Goal: Task Accomplishment & Management: Manage account settings

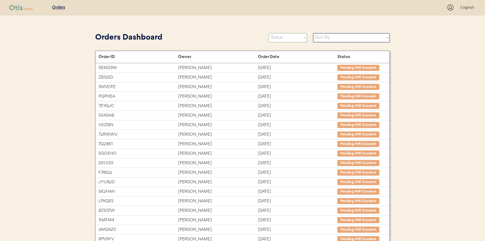
click at [280, 38] on select "Status On Hold New In Progress Complete Pending HW Consent Canceled" at bounding box center [288, 37] width 38 height 9
select select ""new""
click at [269, 33] on select "Status On Hold New In Progress Complete Pending HW Consent Canceled" at bounding box center [288, 37] width 38 height 9
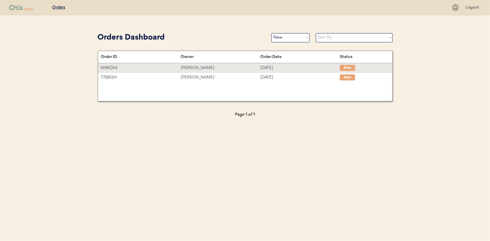
click at [218, 66] on div "[PERSON_NAME]" at bounding box center [219, 67] width 79 height 7
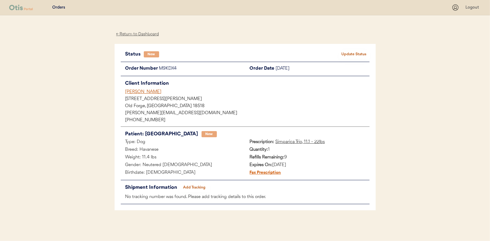
click at [356, 55] on button "Update Status" at bounding box center [354, 54] width 31 height 9
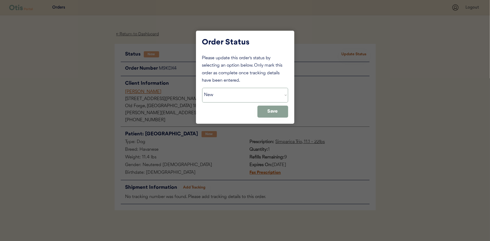
click at [244, 99] on select "Status On Hold New In Progress Complete Pending HW Consent Canceled" at bounding box center [245, 95] width 86 height 15
select select ""in_progress""
click at [202, 88] on select "Status On Hold New In Progress Complete Pending HW Consent Canceled" at bounding box center [245, 95] width 86 height 15
click at [277, 112] on button "Save" at bounding box center [272, 112] width 31 height 12
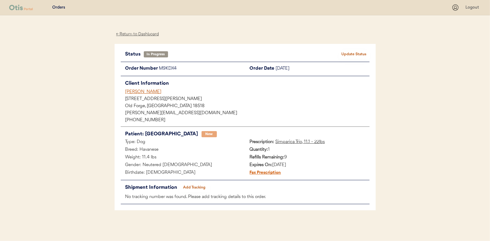
click at [143, 34] on div "← Return to Dashboard" at bounding box center [137, 34] width 46 height 7
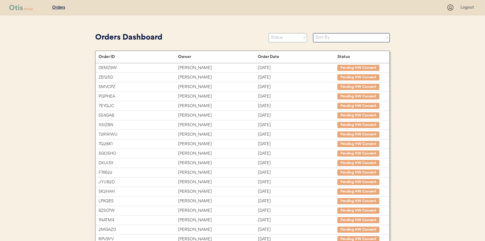
click at [278, 34] on select "Status On Hold New In Progress Complete Pending HW Consent Canceled" at bounding box center [288, 37] width 38 height 9
select select ""new""
click at [269, 33] on select "Status On Hold New In Progress Complete Pending HW Consent Canceled" at bounding box center [288, 37] width 38 height 9
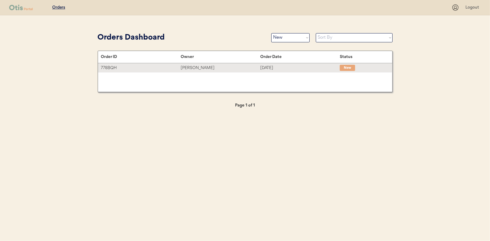
click at [238, 68] on div "Patricia Anita Miner" at bounding box center [219, 67] width 79 height 7
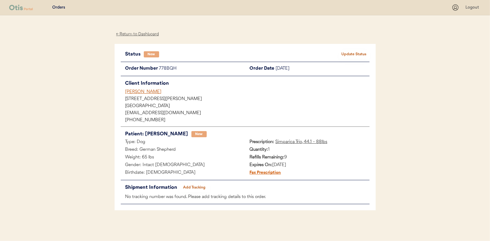
click at [356, 53] on button "Update Status" at bounding box center [354, 54] width 31 height 9
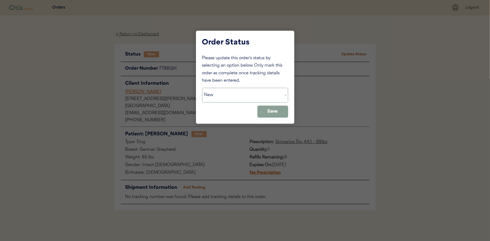
click at [266, 91] on select "Status On Hold New In Progress Complete Pending HW Consent Canceled" at bounding box center [245, 95] width 86 height 15
select select ""in_progress""
click at [202, 88] on select "Status On Hold New In Progress Complete Pending HW Consent Canceled" at bounding box center [245, 95] width 86 height 15
click at [276, 116] on button "Save" at bounding box center [272, 112] width 31 height 12
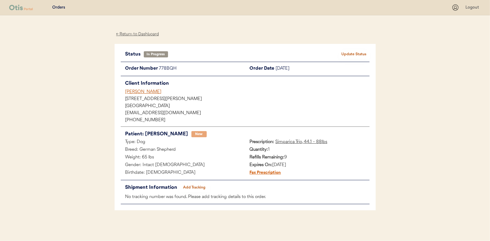
click at [136, 37] on div "← Return to Dashboard" at bounding box center [137, 34] width 46 height 7
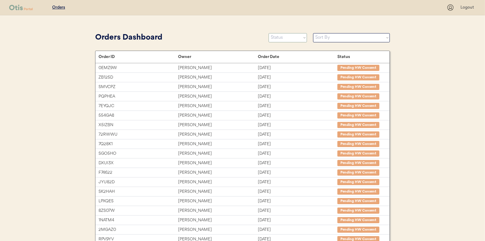
click at [288, 41] on select "Status On Hold New In Progress Complete Pending HW Consent Canceled" at bounding box center [288, 37] width 38 height 9
select select ""in_progress""
click at [269, 33] on select "Status On Hold New In Progress Complete Pending HW Consent Canceled" at bounding box center [288, 37] width 38 height 9
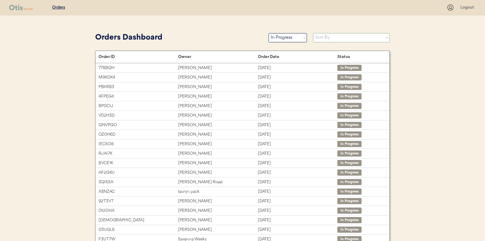
click at [335, 39] on select "Sort By Order Date (Newest → Oldest) Order Date (Oldest → Newest)" at bounding box center [351, 37] width 77 height 9
select select ""Order Date (Oldest → Newest)""
click at [313, 33] on select "Sort By Order Date (Newest → Oldest) Order Date (Oldest → Newest)" at bounding box center [351, 37] width 77 height 9
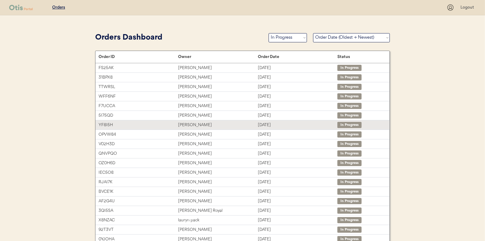
click at [244, 122] on div "Deborah LaBelle" at bounding box center [217, 125] width 79 height 7
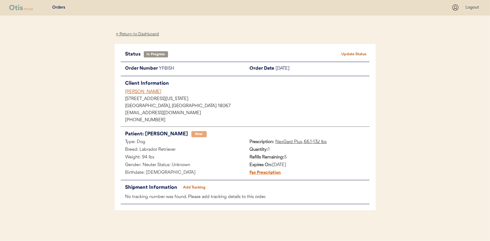
drag, startPoint x: 196, startPoint y: 107, endPoint x: 193, endPoint y: 99, distance: 9.4
click at [193, 99] on div "2312 Washington Avenue" at bounding box center [247, 99] width 244 height 4
click at [194, 188] on button "Add Tracking" at bounding box center [194, 187] width 31 height 9
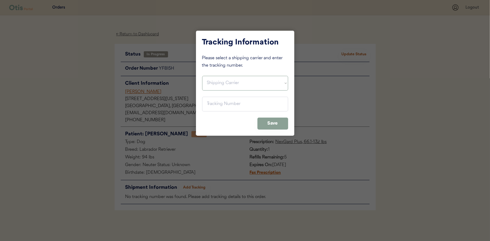
click at [223, 82] on select "Shipping Carrier FedEx FedEx Ground Economy UPS USPS" at bounding box center [245, 83] width 86 height 15
select select ""usps""
click at [202, 76] on select "Shipping Carrier FedEx FedEx Ground Economy UPS USPS" at bounding box center [245, 83] width 86 height 15
click at [220, 101] on input "input" at bounding box center [245, 104] width 86 height 15
paste input "9400150105800035670552"
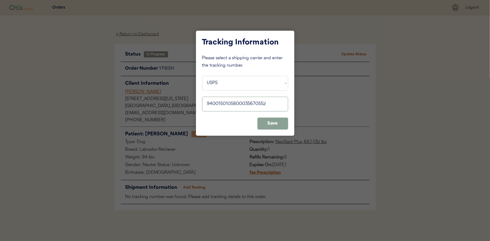
type input "9400150105800035670552"
click at [264, 120] on button "Save" at bounding box center [272, 124] width 31 height 12
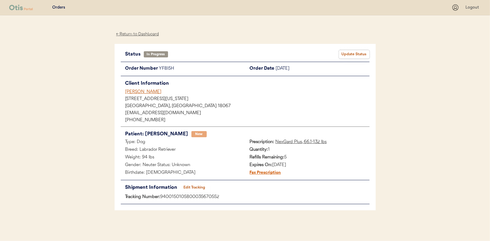
click at [351, 56] on button "Update Status" at bounding box center [354, 54] width 31 height 9
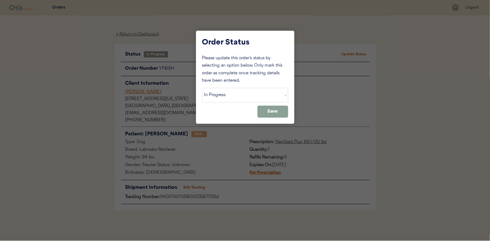
click at [249, 95] on select "Status On Hold New In Progress Complete Pending HW Consent Canceled" at bounding box center [245, 95] width 86 height 15
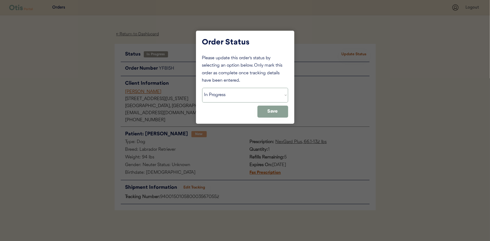
select select ""complete""
click at [202, 88] on select "Status On Hold New In Progress Complete Pending HW Consent Canceled" at bounding box center [245, 95] width 86 height 15
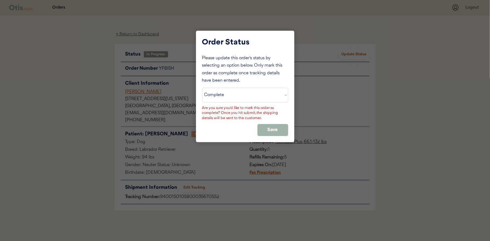
click at [273, 126] on button "Save" at bounding box center [272, 130] width 31 height 12
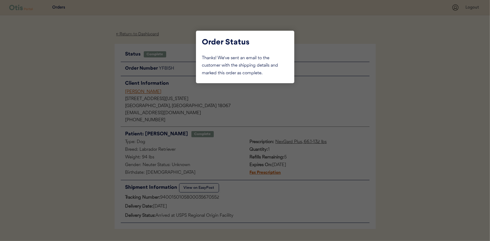
click at [62, 106] on div at bounding box center [245, 120] width 490 height 241
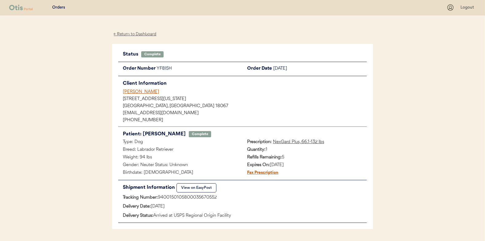
click at [138, 35] on div "← Return to Dashboard" at bounding box center [135, 34] width 46 height 7
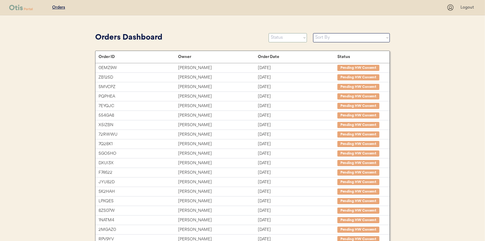
drag, startPoint x: 277, startPoint y: 38, endPoint x: 271, endPoint y: 37, distance: 6.6
click at [277, 38] on select "Status On Hold New In Progress Complete Pending HW Consent Canceled" at bounding box center [288, 37] width 38 height 9
select select ""in_progress""
click at [269, 33] on select "Status On Hold New In Progress Complete Pending HW Consent Canceled" at bounding box center [288, 37] width 38 height 9
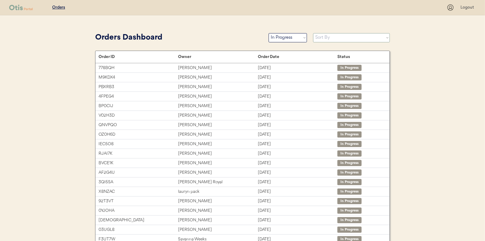
click at [335, 34] on select "Sort By Order Date (Newest → Oldest) Order Date (Oldest → Newest)" at bounding box center [351, 37] width 77 height 9
select select ""Order Date (Oldest → Newest)""
click at [313, 33] on select "Sort By Order Date (Newest → Oldest) Order Date (Oldest → Newest)" at bounding box center [351, 37] width 77 height 9
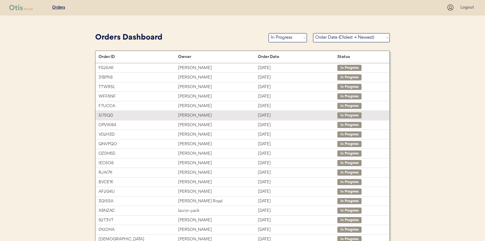
click at [196, 117] on div "[PERSON_NAME]" at bounding box center [217, 115] width 79 height 7
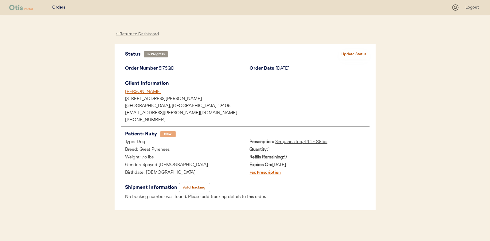
click at [186, 187] on button "Add Tracking" at bounding box center [194, 187] width 31 height 9
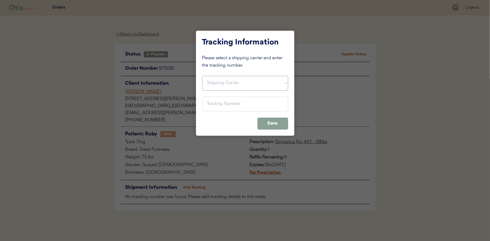
click at [234, 85] on select "Shipping Carrier FedEx FedEx Ground Economy UPS USPS" at bounding box center [245, 83] width 86 height 15
select select ""usps""
click at [202, 76] on select "Shipping Carrier FedEx FedEx Ground Economy UPS USPS" at bounding box center [245, 83] width 86 height 15
click at [226, 103] on input "input" at bounding box center [245, 104] width 86 height 15
paste input "9400150105496037376143"
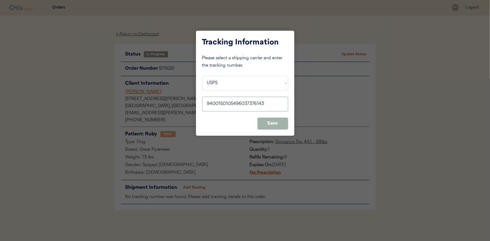
type input "9400150105496037376143"
click at [273, 124] on button "Save" at bounding box center [272, 124] width 31 height 12
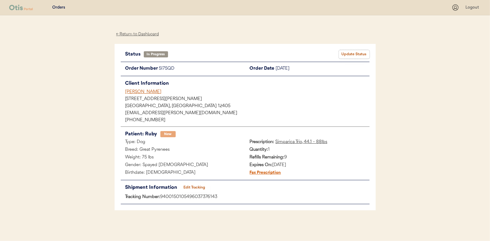
click at [345, 53] on button "Update Status" at bounding box center [354, 54] width 31 height 9
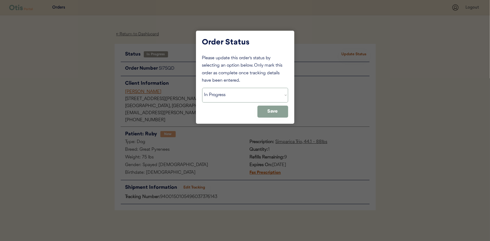
click at [220, 97] on select "Status On Hold New In Progress Complete Pending HW Consent Canceled" at bounding box center [245, 95] width 86 height 15
select select ""complete""
click at [202, 88] on select "Status On Hold New In Progress Complete Pending HW Consent Canceled" at bounding box center [245, 95] width 86 height 15
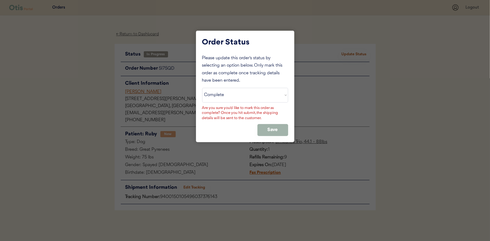
click at [262, 134] on button "Save" at bounding box center [272, 130] width 31 height 12
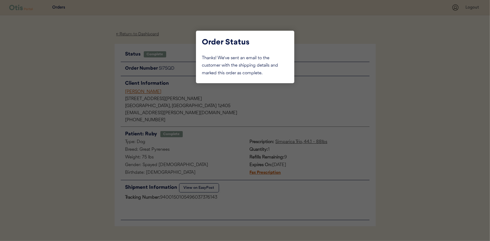
click at [124, 32] on div at bounding box center [245, 120] width 490 height 241
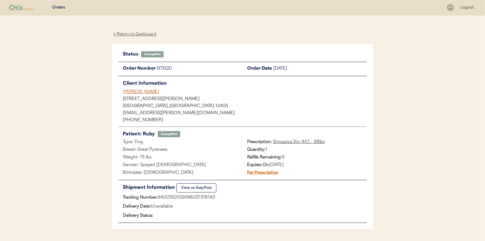
click at [124, 34] on div "← Return to Dashboard" at bounding box center [135, 34] width 46 height 7
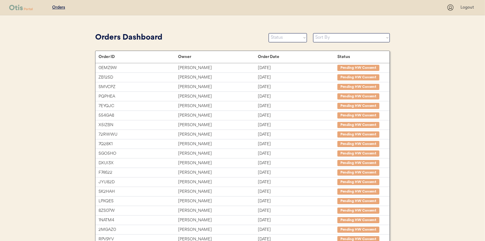
click at [284, 42] on div "Orders Dashboard Status On Hold New In Progress Complete Pending HW Consent Can…" at bounding box center [242, 38] width 295 height 14
click at [284, 39] on select "Status On Hold New In Progress Complete Pending HW Consent Canceled" at bounding box center [288, 37] width 38 height 9
select select ""in_progress""
click at [269, 33] on select "Status On Hold New In Progress Complete Pending HW Consent Canceled" at bounding box center [288, 37] width 38 height 9
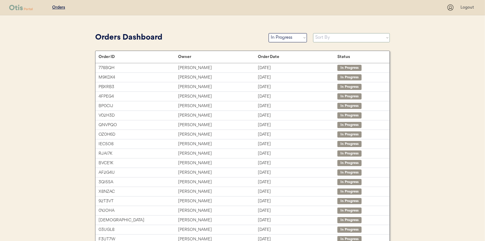
click at [321, 37] on select "Sort By Order Date (Newest → Oldest) Order Date (Oldest → Newest)" at bounding box center [351, 37] width 77 height 9
select select ""Order Date (Oldest → Newest)""
click at [313, 33] on select "Sort By Order Date (Newest → Oldest) Order Date (Oldest → Newest)" at bounding box center [351, 37] width 77 height 9
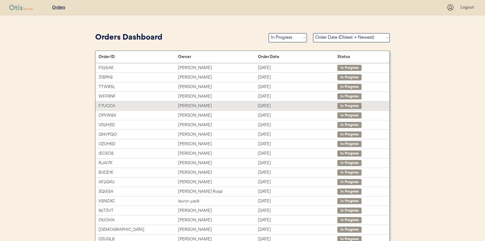
click at [186, 107] on div "Kerri Griffin" at bounding box center [217, 106] width 79 height 7
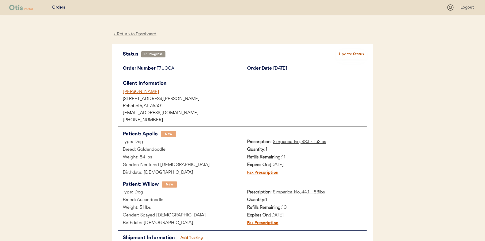
scroll to position [50, 0]
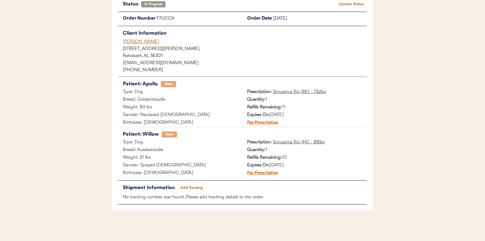
click at [192, 185] on button "Add Tracking" at bounding box center [191, 188] width 31 height 9
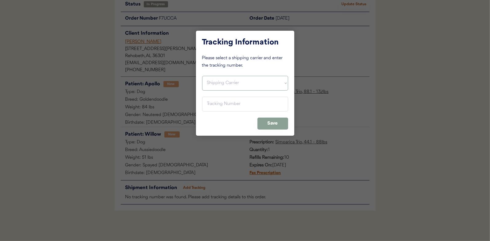
click at [231, 86] on select "Shipping Carrier FedEx FedEx Ground Economy UPS USPS" at bounding box center [245, 83] width 86 height 15
select select ""usps""
click at [202, 76] on select "Shipping Carrier FedEx FedEx Ground Economy UPS USPS" at bounding box center [245, 83] width 86 height 15
click at [223, 100] on input "input" at bounding box center [245, 104] width 86 height 15
paste input "9400150105800035671306"
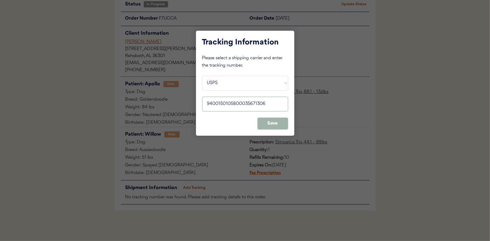
type input "9400150105800035671306"
click at [285, 122] on button "Save" at bounding box center [272, 124] width 31 height 12
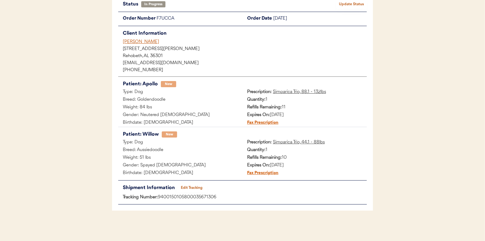
click at [349, 5] on button "Update Status" at bounding box center [351, 4] width 31 height 9
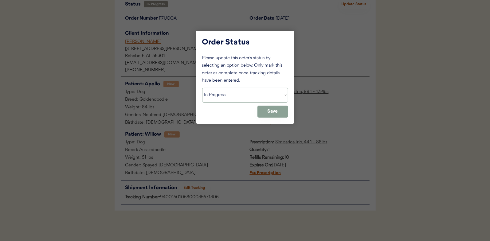
click at [231, 92] on select "Status On Hold New In Progress Complete Pending HW Consent Canceled" at bounding box center [245, 95] width 86 height 15
select select ""complete""
click at [202, 88] on select "Status On Hold New In Progress Complete Pending HW Consent Canceled" at bounding box center [245, 95] width 86 height 15
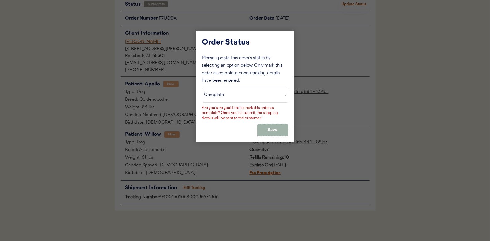
click at [270, 128] on button "Save" at bounding box center [272, 130] width 31 height 12
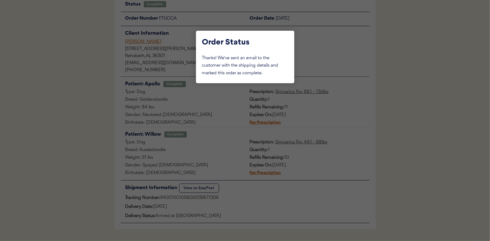
click at [68, 91] on div at bounding box center [245, 120] width 490 height 241
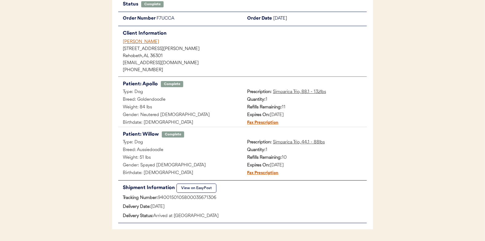
scroll to position [0, 0]
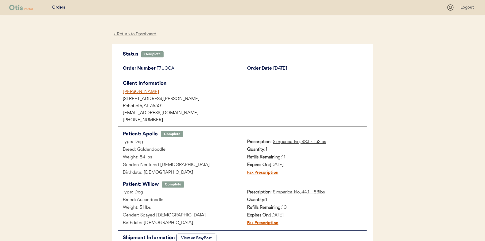
click at [152, 31] on div "← Return to Dashboard" at bounding box center [135, 34] width 46 height 7
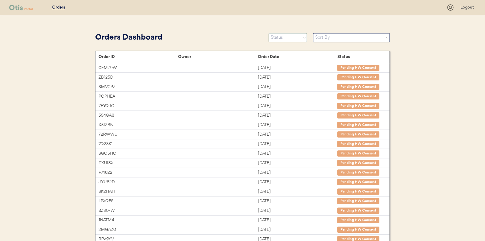
click at [293, 37] on select "Status On Hold New In Progress Complete Pending HW Consent Canceled" at bounding box center [288, 37] width 38 height 9
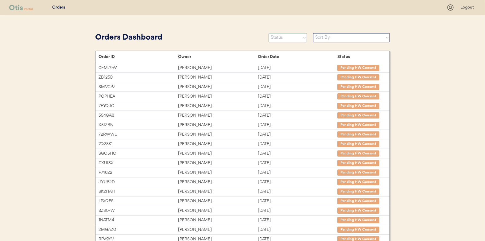
select select ""in_progress""
click at [269, 33] on select "Status On Hold New In Progress Complete Pending HW Consent Canceled" at bounding box center [288, 37] width 38 height 9
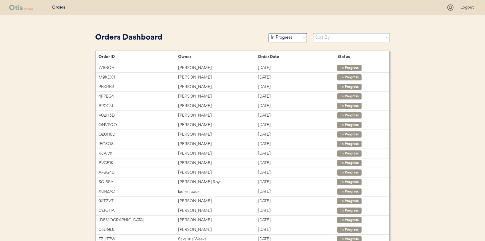
click at [323, 39] on select "Sort By Order Date (Newest → Oldest) Order Date (Oldest → Newest)" at bounding box center [351, 37] width 77 height 9
select select ""Order Date (Oldest → Newest)""
click at [313, 33] on select "Sort By Order Date (Newest → Oldest) Order Date (Oldest → Newest)" at bounding box center [351, 37] width 77 height 9
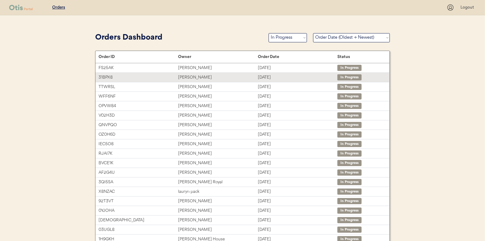
click at [203, 76] on div "Karyn Ward" at bounding box center [217, 77] width 79 height 7
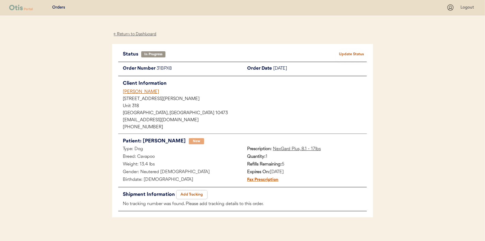
click at [186, 193] on button "Add Tracking" at bounding box center [191, 194] width 31 height 9
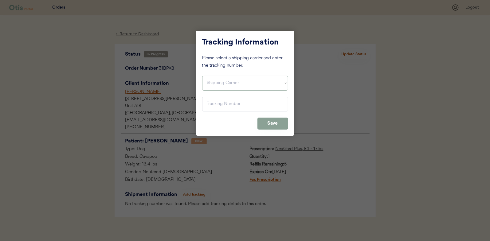
click at [226, 85] on select "Shipping Carrier FedEx FedEx Ground Economy UPS USPS" at bounding box center [245, 83] width 86 height 15
select select ""usps""
click at [202, 76] on select "Shipping Carrier FedEx FedEx Ground Economy UPS USPS" at bounding box center [245, 83] width 86 height 15
click at [228, 105] on input "input" at bounding box center [245, 104] width 86 height 15
paste input "9400150105799035679644"
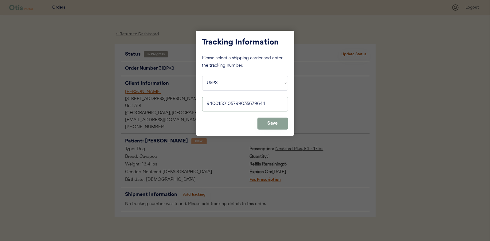
type input "9400150105799035679644"
click at [281, 123] on button "Save" at bounding box center [272, 124] width 31 height 12
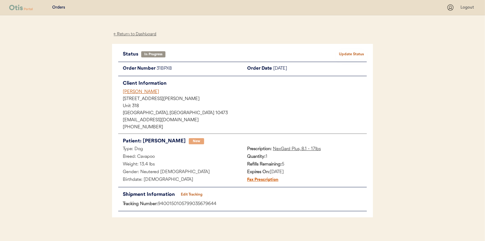
click at [367, 48] on div "Status In Progress Update Status Order Number 31BPX8 Order Date September 30, 2…" at bounding box center [242, 131] width 261 height 174
click at [353, 53] on button "Update Status" at bounding box center [351, 54] width 31 height 9
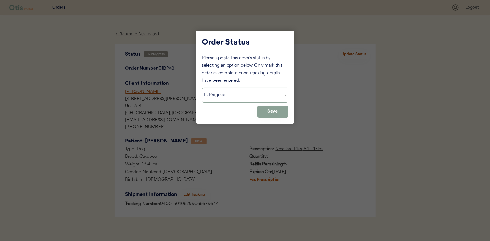
click at [263, 93] on select "Status On Hold New In Progress Complete Pending HW Consent Canceled" at bounding box center [245, 95] width 86 height 15
select select ""complete""
click at [202, 88] on select "Status On Hold New In Progress Complete Pending HW Consent Canceled" at bounding box center [245, 95] width 86 height 15
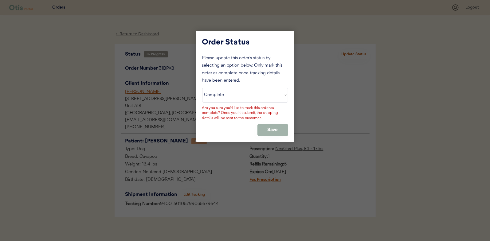
click at [263, 127] on button "Save" at bounding box center [272, 130] width 31 height 12
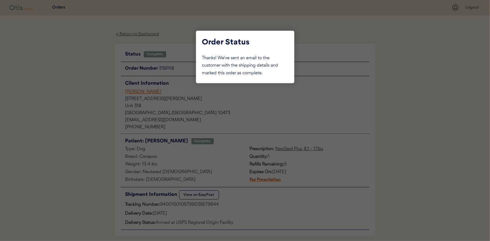
click at [74, 119] on div at bounding box center [245, 120] width 490 height 241
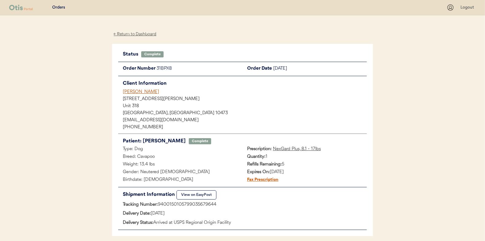
click at [151, 37] on div "← Return to Dashboard" at bounding box center [135, 34] width 46 height 7
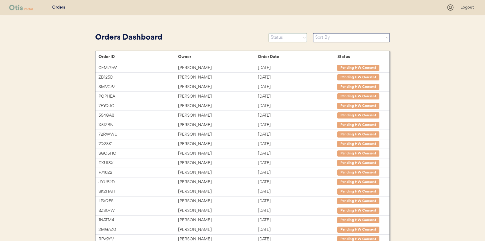
click at [289, 35] on select "Status On Hold New In Progress Complete Pending HW Consent Canceled" at bounding box center [288, 37] width 38 height 9
select select ""in_progress""
click at [269, 33] on select "Status On Hold New In Progress Complete Pending HW Consent Canceled" at bounding box center [288, 37] width 38 height 9
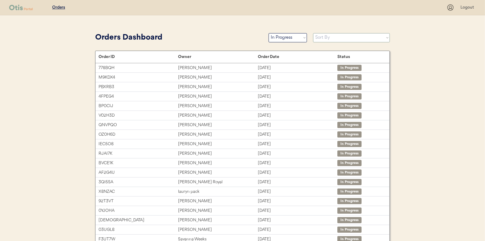
click at [338, 43] on div "Orders Dashboard Status On Hold New In Progress Complete Pending HW Consent Can…" at bounding box center [242, 38] width 295 height 14
click at [338, 38] on select "Sort By Order Date (Newest → Oldest) Order Date (Oldest → Newest)" at bounding box center [351, 37] width 77 height 9
select select ""Order Date (Oldest → Newest)""
click at [313, 33] on select "Sort By Order Date (Newest → Oldest) Order Date (Oldest → Newest)" at bounding box center [351, 37] width 77 height 9
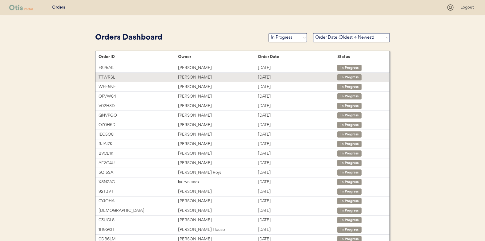
click at [192, 78] on div "Emma Paul" at bounding box center [217, 77] width 79 height 7
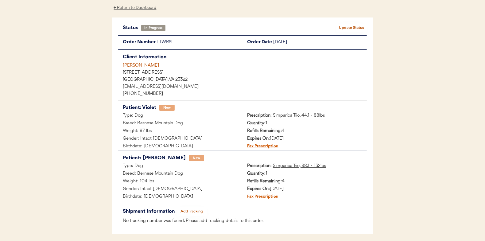
scroll to position [50, 0]
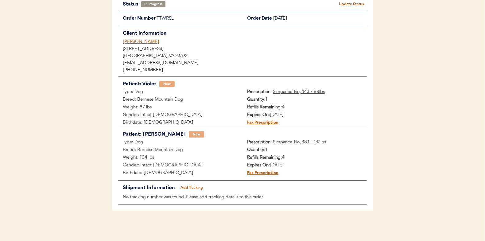
click at [189, 189] on button "Add Tracking" at bounding box center [191, 188] width 31 height 9
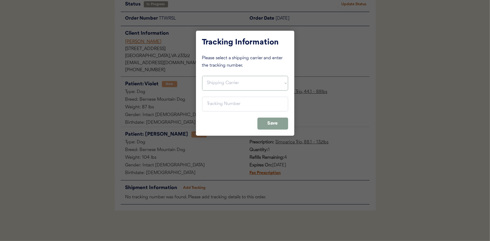
click at [219, 83] on select "Shipping Carrier FedEx FedEx Ground Economy UPS USPS" at bounding box center [245, 83] width 86 height 15
select select ""usps""
click at [202, 76] on select "Shipping Carrier FedEx FedEx Ground Economy UPS USPS" at bounding box center [245, 83] width 86 height 15
click at [221, 106] on input "input" at bounding box center [245, 104] width 86 height 15
paste input "9400150105800035669631"
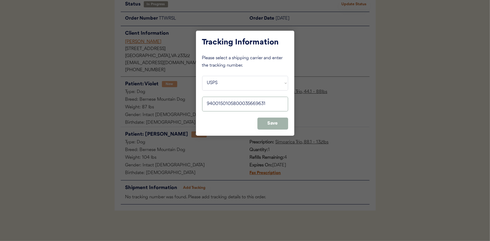
type input "9400150105800035669631"
click at [271, 126] on button "Save" at bounding box center [272, 124] width 31 height 12
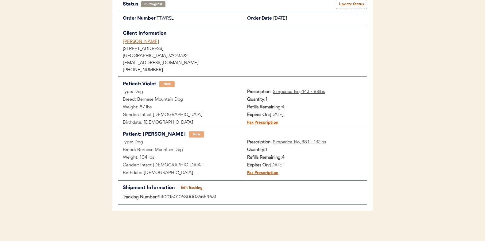
click at [365, 6] on button "Update Status" at bounding box center [351, 4] width 31 height 9
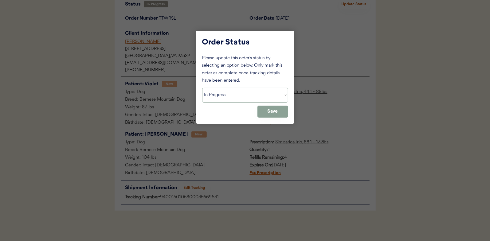
click at [275, 92] on select "Status On Hold New In Progress Complete Pending HW Consent Canceled" at bounding box center [245, 95] width 86 height 15
select select ""complete""
click at [202, 88] on select "Status On Hold New In Progress Complete Pending HW Consent Canceled" at bounding box center [245, 95] width 86 height 15
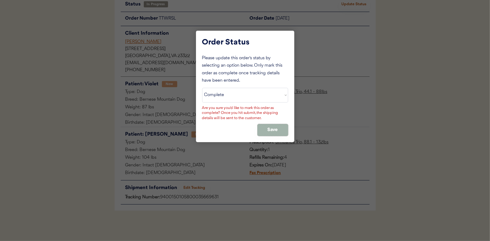
click at [260, 128] on button "Save" at bounding box center [272, 130] width 31 height 12
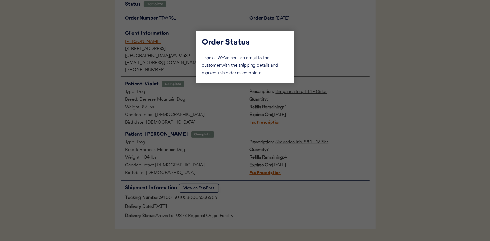
click at [53, 72] on div at bounding box center [245, 120] width 490 height 241
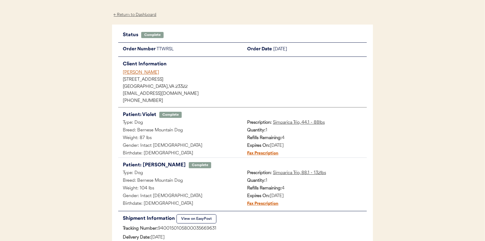
scroll to position [0, 0]
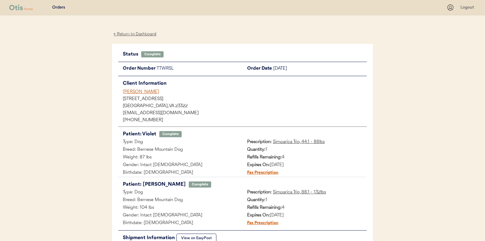
click at [137, 34] on div "← Return to Dashboard" at bounding box center [135, 34] width 46 height 7
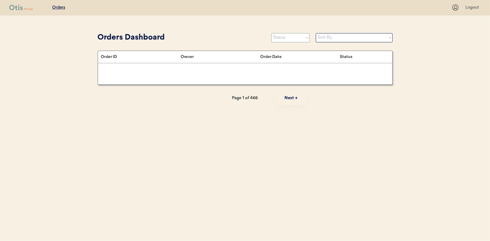
click at [308, 35] on select "Status On Hold New In Progress Complete Pending HW Consent Canceled" at bounding box center [290, 37] width 38 height 9
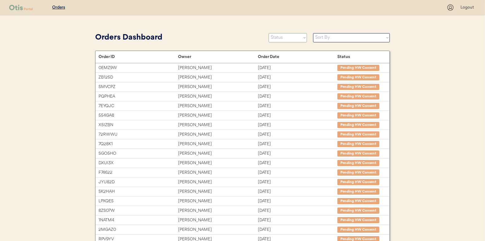
select select ""in_progress""
click at [269, 33] on select "Status On Hold New In Progress Complete Pending HW Consent Canceled" at bounding box center [288, 37] width 38 height 9
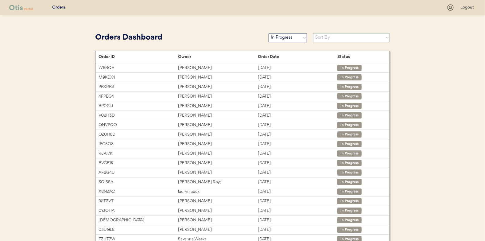
click at [328, 33] on select "Sort By Order Date (Newest → Oldest) Order Date (Oldest → Newest)" at bounding box center [351, 37] width 77 height 9
select select ""Order Date (Oldest → Newest)""
click at [313, 33] on select "Sort By Order Date (Newest → Oldest) Order Date (Oldest → Newest)" at bounding box center [351, 37] width 77 height 9
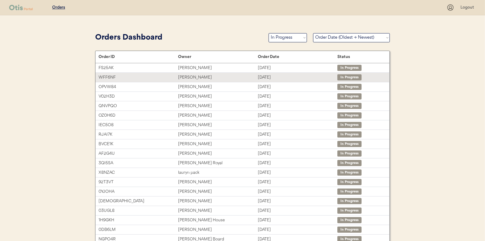
click at [209, 78] on div "[PERSON_NAME]" at bounding box center [217, 77] width 79 height 7
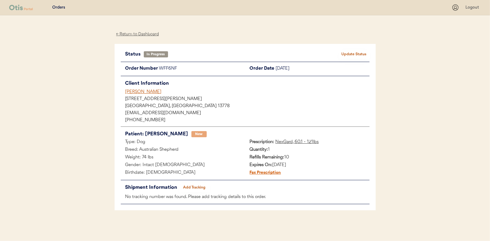
click at [200, 187] on button "Add Tracking" at bounding box center [194, 187] width 31 height 9
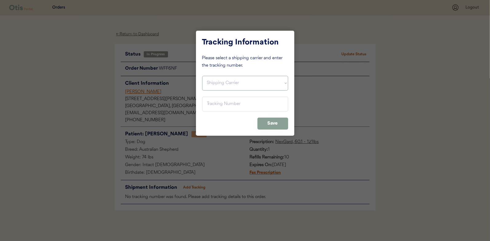
click at [239, 86] on select "Shipping Carrier FedEx FedEx Ground Economy UPS USPS" at bounding box center [245, 83] width 86 height 15
select select ""usps""
click at [202, 76] on select "Shipping Carrier FedEx FedEx Ground Economy UPS USPS" at bounding box center [245, 83] width 86 height 15
click at [231, 105] on input "input" at bounding box center [245, 104] width 86 height 15
paste input "9400150105497035902389"
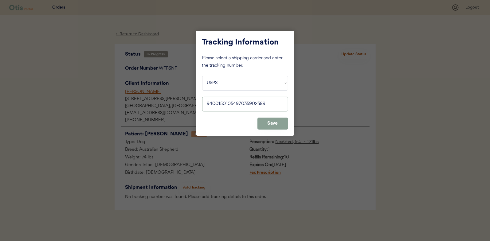
type input "9400150105497035902389"
click at [266, 125] on button "Save" at bounding box center [272, 124] width 31 height 12
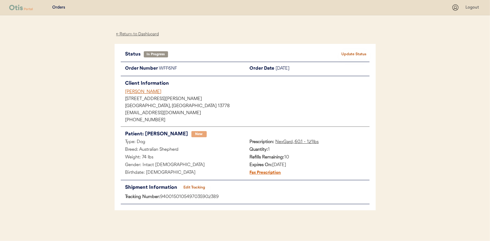
click at [343, 56] on button "Update Status" at bounding box center [354, 54] width 31 height 9
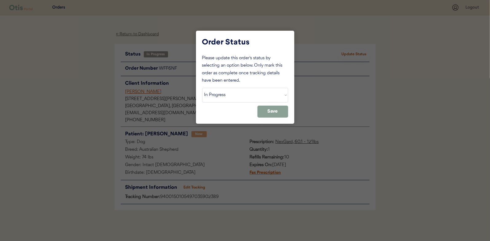
click at [278, 96] on select "Status On Hold New In Progress Complete Pending HW Consent Canceled" at bounding box center [245, 95] width 86 height 15
select select ""complete""
click at [202, 88] on select "Status On Hold New In Progress Complete Pending HW Consent Canceled" at bounding box center [245, 95] width 86 height 15
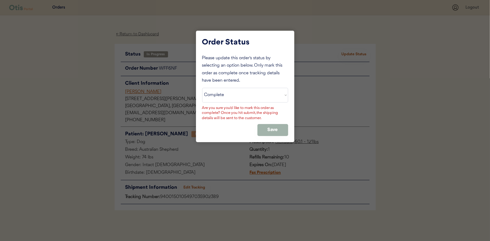
click at [269, 128] on button "Save" at bounding box center [272, 130] width 31 height 12
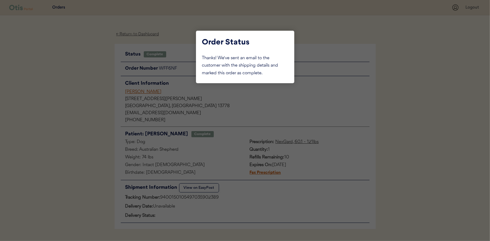
click at [50, 64] on div at bounding box center [245, 120] width 490 height 241
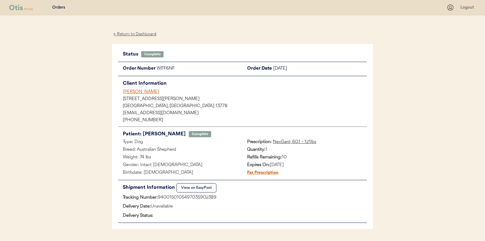
click at [130, 33] on div "← Return to Dashboard" at bounding box center [135, 34] width 46 height 7
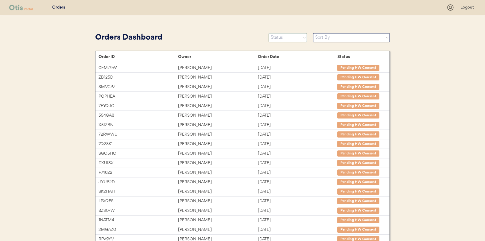
click at [286, 36] on select "Status On Hold New In Progress Complete Pending HW Consent Canceled" at bounding box center [288, 37] width 38 height 9
select select ""in_progress""
click at [269, 33] on select "Status On Hold New In Progress Complete Pending HW Consent Canceled" at bounding box center [288, 37] width 38 height 9
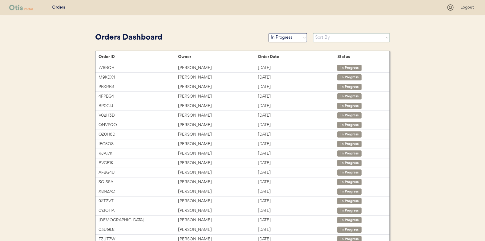
click at [336, 37] on select "Sort By Order Date (Newest → Oldest) Order Date (Oldest → Newest)" at bounding box center [351, 37] width 77 height 9
select select ""Order Date (Oldest → Newest)""
click at [313, 33] on select "Sort By Order Date (Newest → Oldest) Order Date (Oldest → Newest)" at bounding box center [351, 37] width 77 height 9
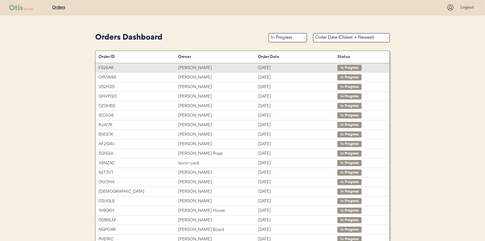
click at [241, 66] on div "[PERSON_NAME]" at bounding box center [217, 67] width 79 height 7
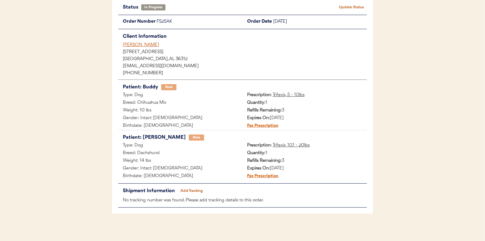
scroll to position [50, 0]
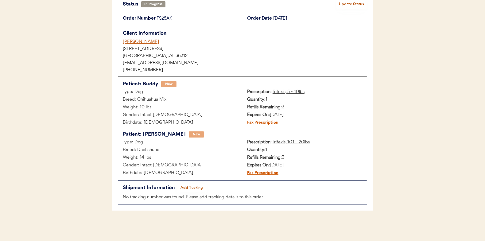
click at [200, 191] on button "Add Tracking" at bounding box center [191, 188] width 31 height 9
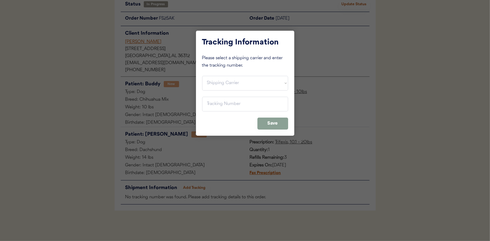
click at [244, 87] on select "Shipping Carrier FedEx FedEx Ground Economy UPS USPS" at bounding box center [245, 83] width 86 height 15
select select ""usps""
click at [202, 76] on select "Shipping Carrier FedEx FedEx Ground Economy UPS USPS" at bounding box center [245, 83] width 86 height 15
click at [241, 105] on input "input" at bounding box center [245, 104] width 86 height 15
paste input "9400150105497035906639"
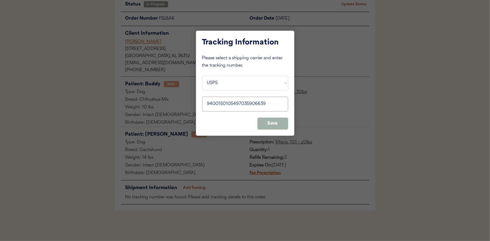
type input "9400150105497035906639"
click at [266, 122] on button "Save" at bounding box center [272, 124] width 31 height 12
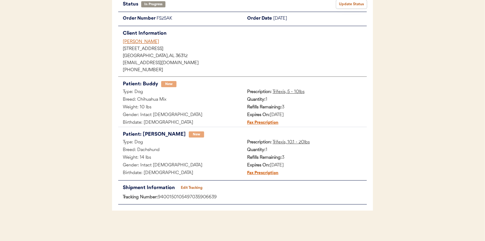
click at [359, 2] on button "Update Status" at bounding box center [351, 4] width 31 height 9
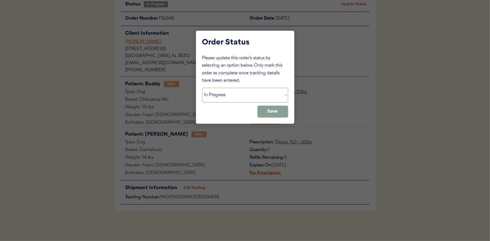
drag, startPoint x: 251, startPoint y: 94, endPoint x: 249, endPoint y: 103, distance: 8.7
click at [251, 94] on select "Status On Hold New In Progress Complete Pending HW Consent Canceled" at bounding box center [245, 95] width 86 height 15
select select ""complete""
click at [202, 88] on select "Status On Hold New In Progress Complete Pending HW Consent Canceled" at bounding box center [245, 95] width 86 height 15
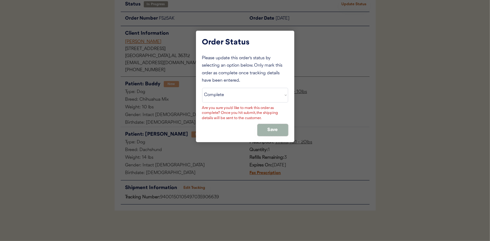
click at [270, 128] on button "Save" at bounding box center [272, 130] width 31 height 12
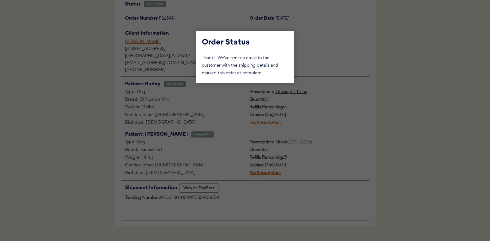
click at [73, 75] on div at bounding box center [245, 120] width 490 height 241
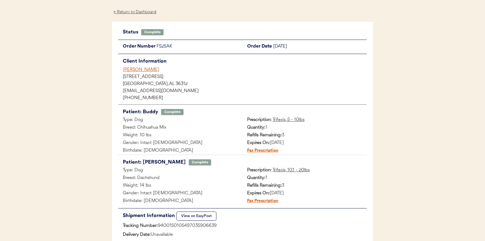
scroll to position [0, 0]
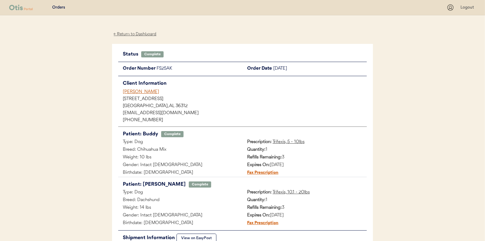
click at [141, 35] on div "← Return to Dashboard" at bounding box center [135, 34] width 46 height 7
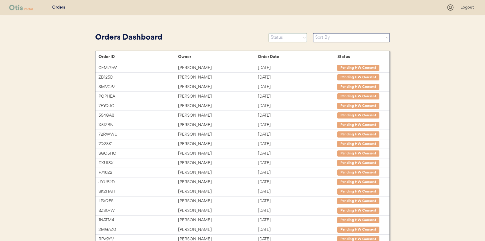
click at [287, 39] on select "Status On Hold New In Progress Complete Pending HW Consent Canceled" at bounding box center [288, 37] width 38 height 9
select select ""new""
click at [269, 33] on select "Status On Hold New In Progress Complete Pending HW Consent Canceled" at bounding box center [288, 37] width 38 height 9
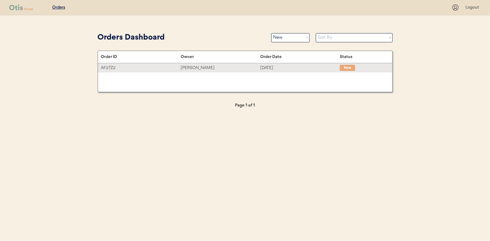
click at [231, 71] on div "[PERSON_NAME]" at bounding box center [219, 67] width 79 height 7
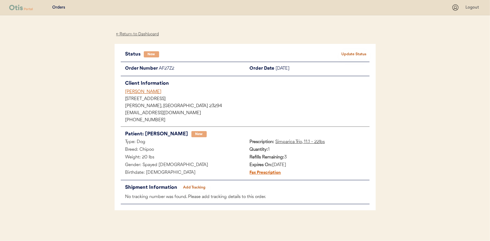
drag, startPoint x: 0, startPoint y: 0, endPoint x: 208, endPoint y: 98, distance: 230.1
click at [359, 56] on button "Update Status" at bounding box center [354, 54] width 31 height 9
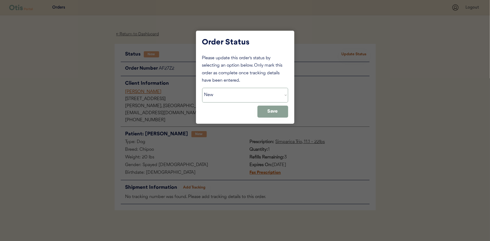
click at [250, 97] on select "Status On Hold New In Progress Complete Pending HW Consent Canceled" at bounding box center [245, 95] width 86 height 15
select select ""in_progress""
click at [202, 88] on select "Status On Hold New In Progress Complete Pending HW Consent Canceled" at bounding box center [245, 95] width 86 height 15
click at [277, 113] on button "Save" at bounding box center [272, 112] width 31 height 12
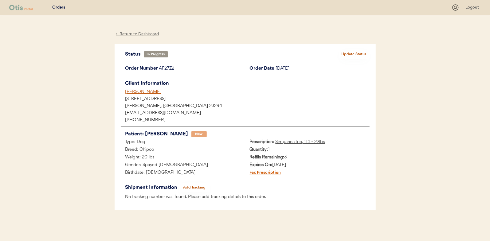
click at [126, 35] on div "← Return to Dashboard" at bounding box center [137, 34] width 46 height 7
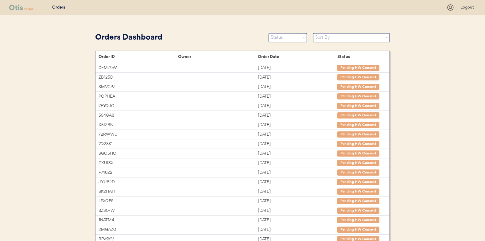
click at [286, 40] on select "Status On Hold New In Progress Complete Pending HW Consent Canceled" at bounding box center [288, 37] width 38 height 9
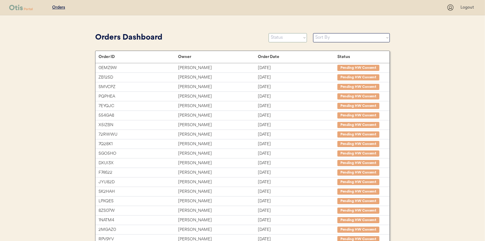
select select ""new""
click at [269, 33] on select "Status On Hold New In Progress Complete Pending HW Consent Canceled" at bounding box center [288, 37] width 38 height 9
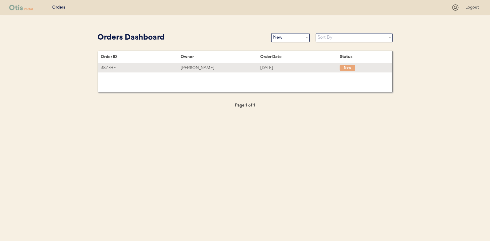
click at [163, 70] on div "38Z7HE" at bounding box center [140, 67] width 79 height 7
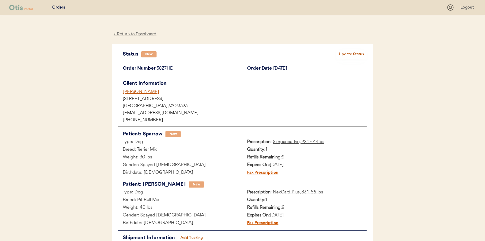
click at [336, 53] on button "Update Status" at bounding box center [351, 54] width 31 height 9
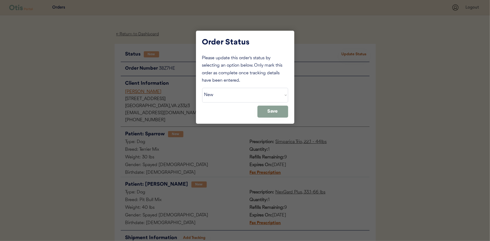
click at [261, 98] on select "Status On Hold New In Progress Complete Pending HW Consent Canceled" at bounding box center [245, 95] width 86 height 15
select select ""in_progress""
click at [202, 88] on select "Status On Hold New In Progress Complete Pending HW Consent Canceled" at bounding box center [245, 95] width 86 height 15
click at [265, 112] on button "Save" at bounding box center [272, 112] width 31 height 12
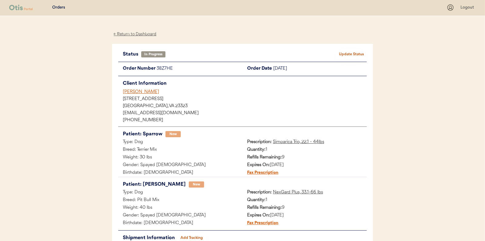
click at [138, 30] on div "← Return to Dashboard Status In Progress Update Status Order Number 38Z7HE Orde…" at bounding box center [242, 153] width 261 height 276
click at [139, 33] on div "← Return to Dashboard" at bounding box center [135, 34] width 46 height 7
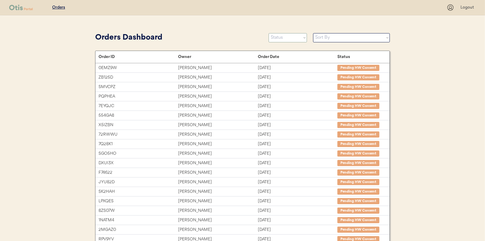
click at [283, 35] on select "Status On Hold New In Progress Complete Pending HW Consent Canceled" at bounding box center [288, 37] width 38 height 9
select select ""new""
click at [269, 33] on select "Status On Hold New In Progress Complete Pending HW Consent Canceled" at bounding box center [288, 37] width 38 height 9
